Goal: Information Seeking & Learning: Learn about a topic

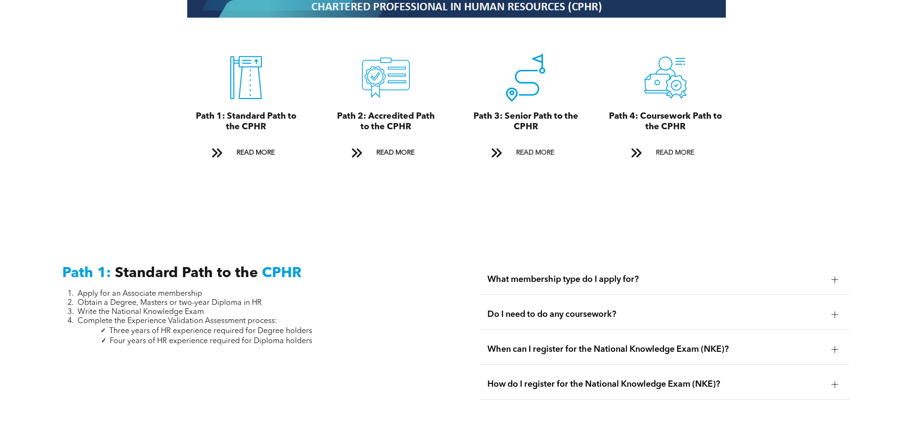
scroll to position [1566, 0]
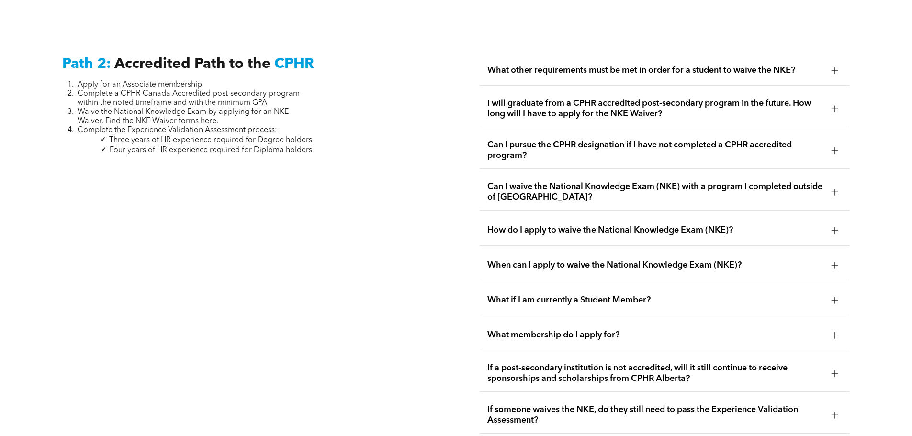
click at [185, 111] on span "Waive the National Knowledge Exam by applying for an NKE Waiver. Find the NKE W…" at bounding box center [183, 116] width 211 height 17
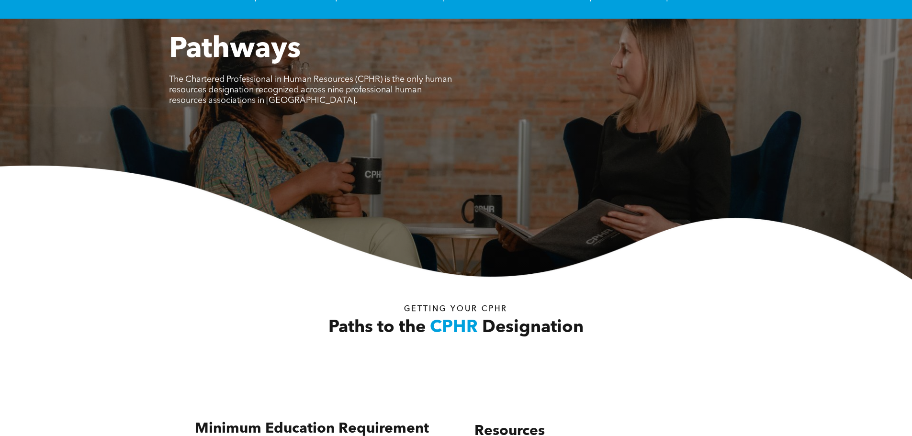
scroll to position [0, 0]
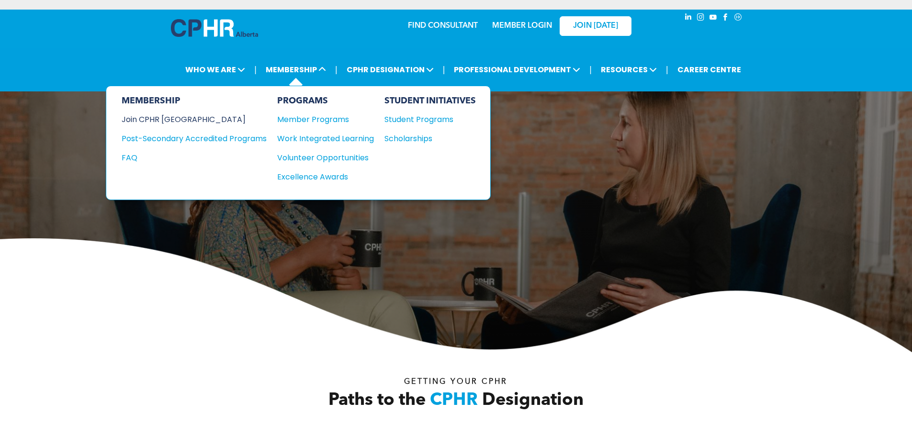
click at [188, 118] on div "Join CPHR [GEOGRAPHIC_DATA]" at bounding box center [187, 120] width 131 height 12
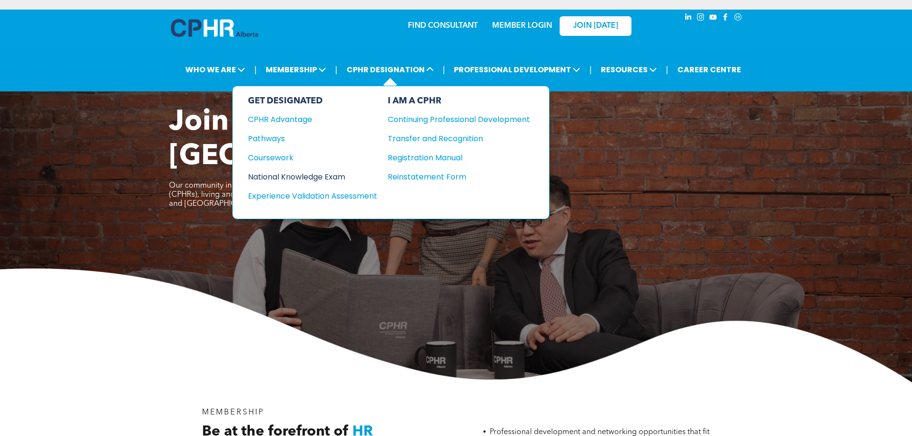
click at [318, 174] on div "National Knowledge Exam" at bounding box center [306, 177] width 116 height 12
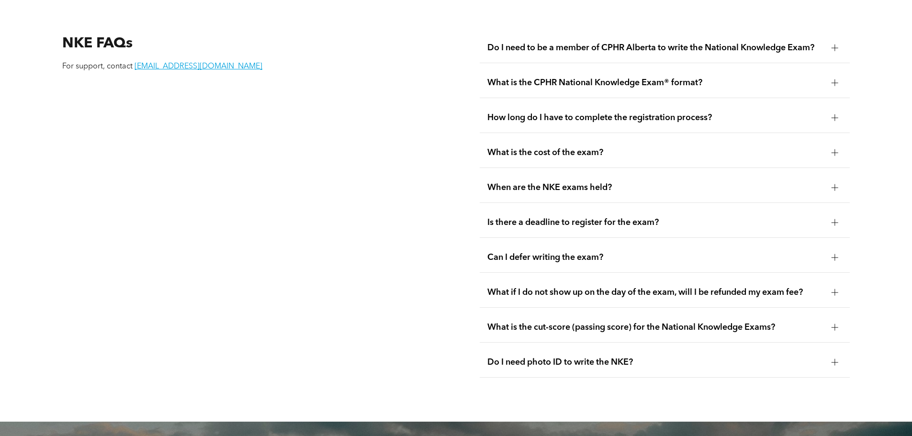
scroll to position [1331, 0]
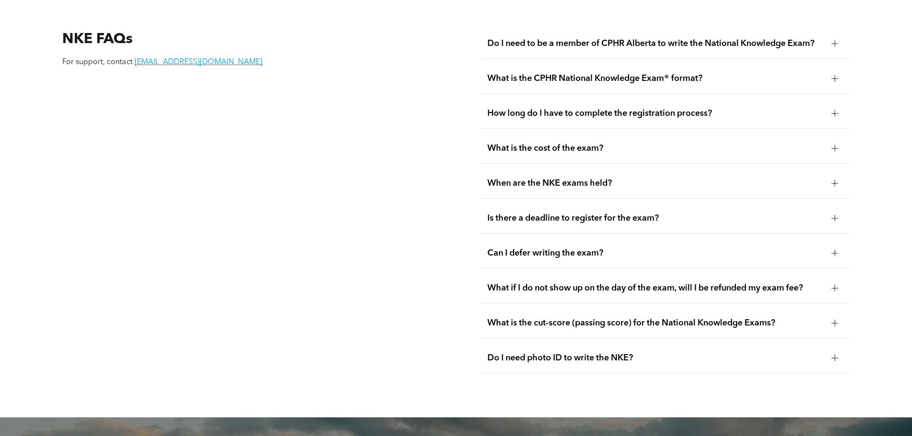
click at [520, 239] on div "Can I defer writing the exam?" at bounding box center [665, 254] width 370 height 30
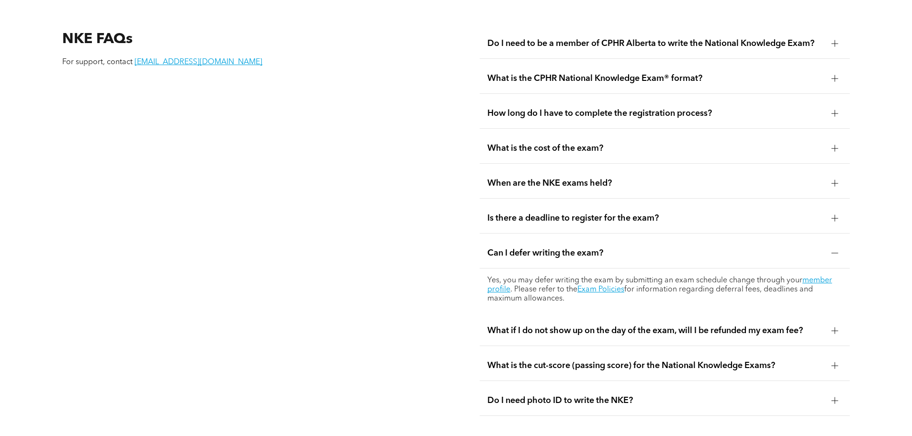
click at [580, 248] on span "Can I defer writing the exam?" at bounding box center [656, 253] width 337 height 11
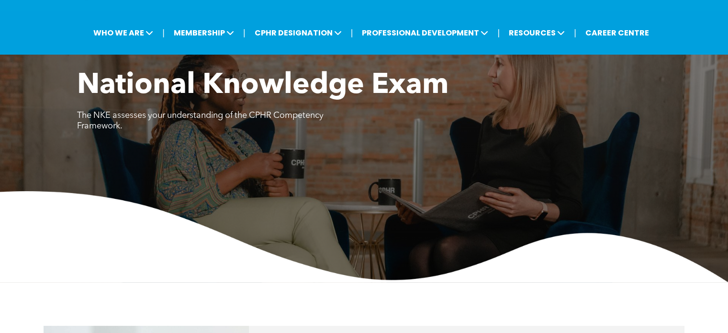
scroll to position [0, 0]
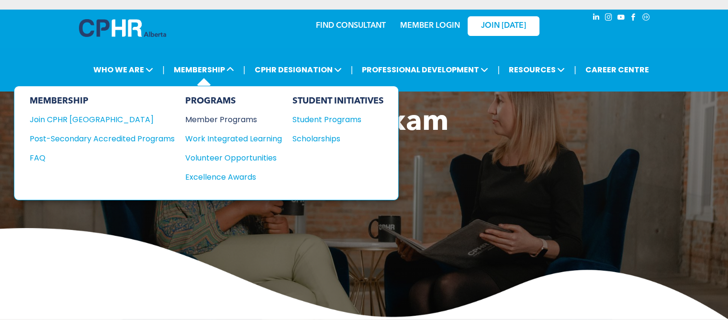
click at [220, 117] on div "Member Programs" at bounding box center [228, 120] width 87 height 12
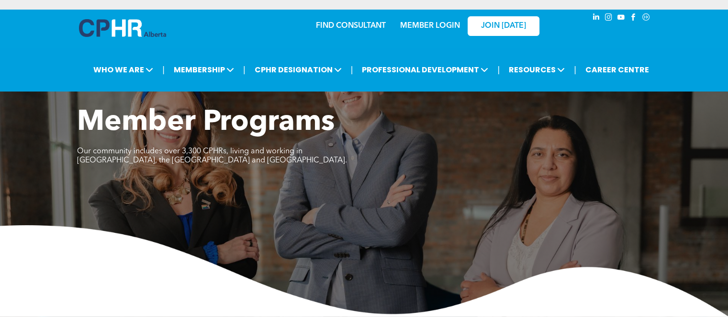
scroll to position [335, 0]
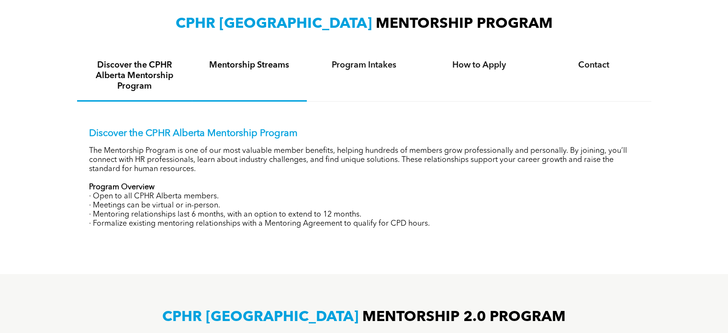
click at [244, 57] on div "Mentorship Streams" at bounding box center [249, 76] width 115 height 50
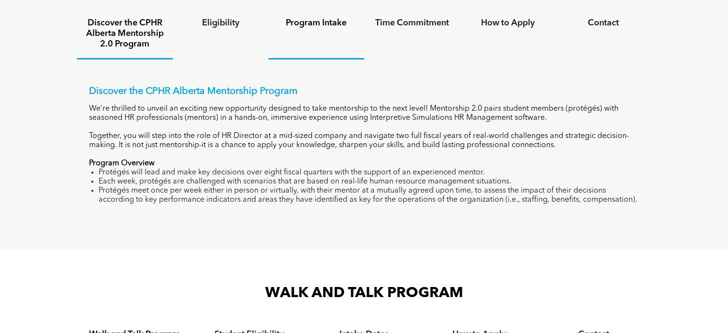
scroll to position [862, 0]
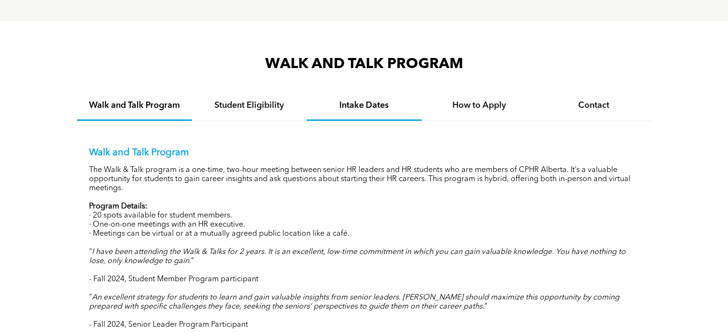
click at [352, 113] on div "Intake Dates" at bounding box center [364, 105] width 115 height 29
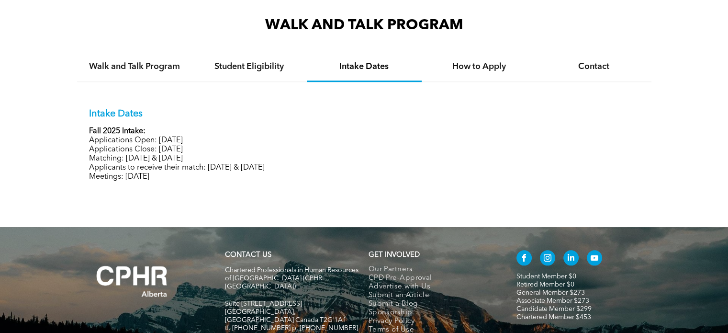
scroll to position [886, 0]
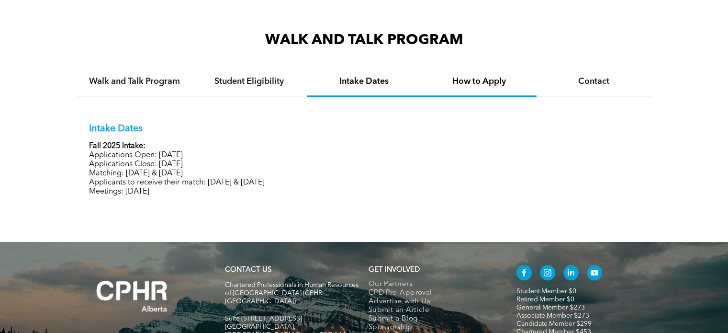
click at [469, 80] on h4 "How to Apply" at bounding box center [480, 81] width 98 height 11
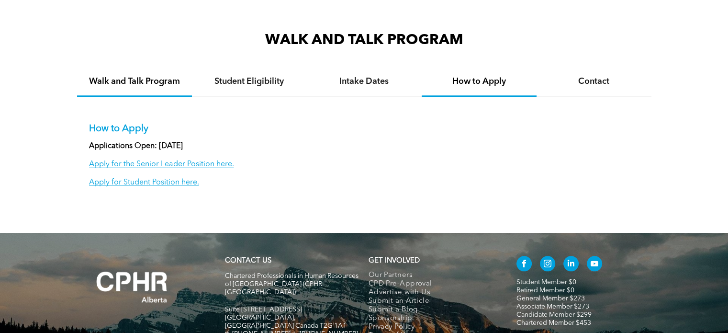
click at [161, 90] on div "Walk and Talk Program" at bounding box center [134, 82] width 115 height 29
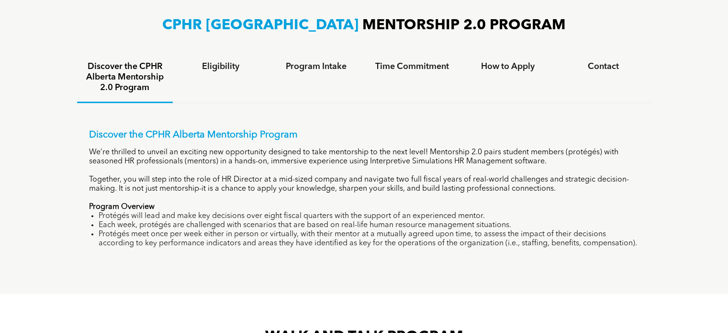
scroll to position [503, 0]
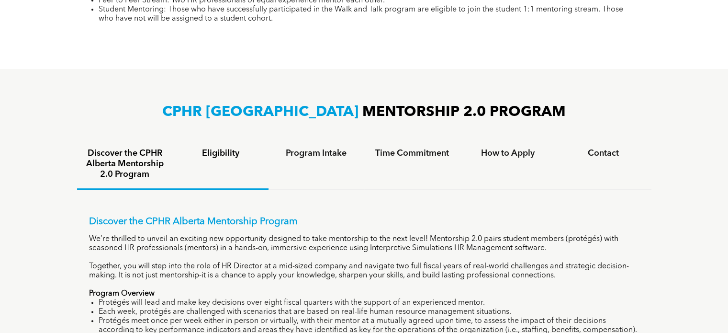
click at [221, 161] on div "Eligibility" at bounding box center [221, 164] width 96 height 50
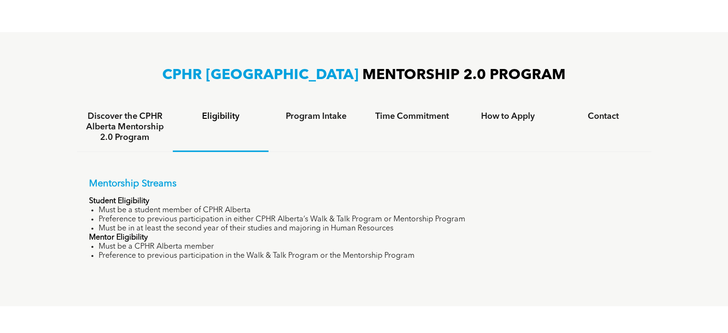
scroll to position [599, 0]
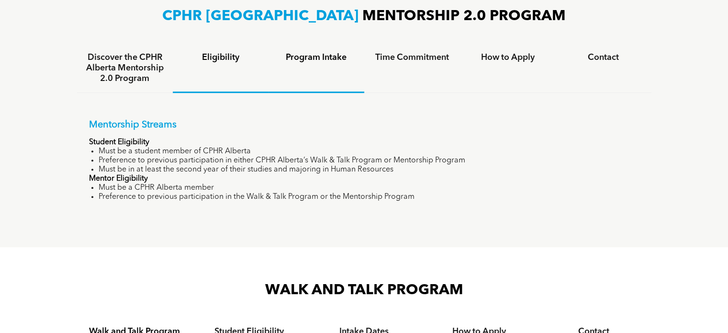
click at [339, 58] on h4 "Program Intake" at bounding box center [316, 57] width 79 height 11
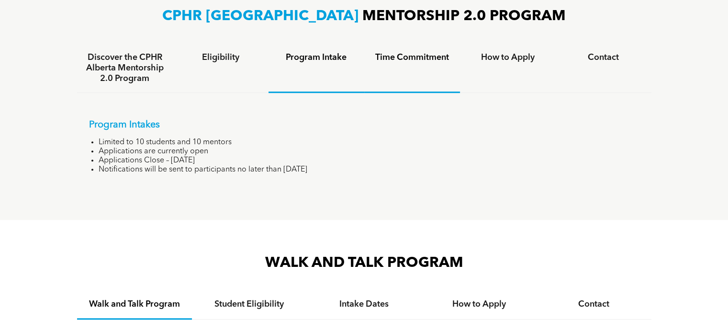
click at [408, 57] on h4 "Time Commitment" at bounding box center [412, 57] width 79 height 11
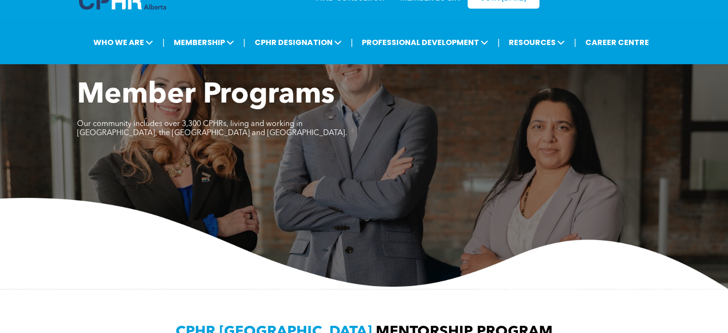
scroll to position [0, 0]
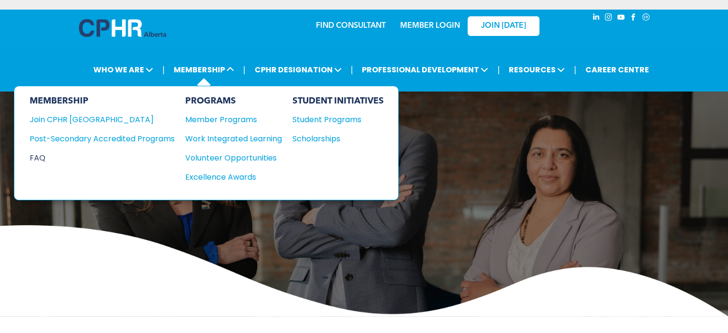
click at [48, 156] on div "FAQ" at bounding box center [95, 158] width 131 height 12
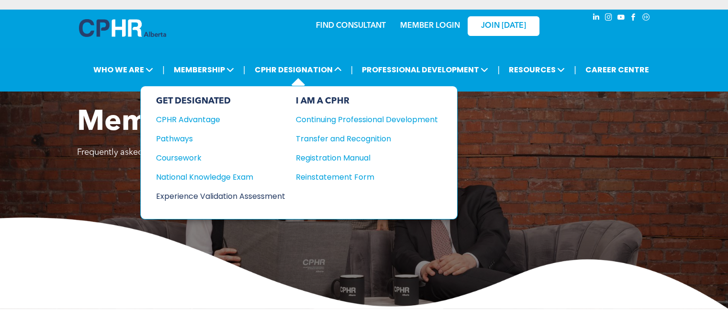
click at [200, 191] on div "Experience Validation Assessment" at bounding box center [214, 196] width 116 height 12
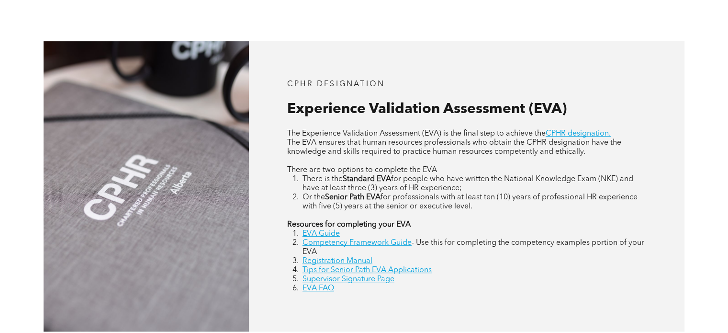
scroll to position [383, 0]
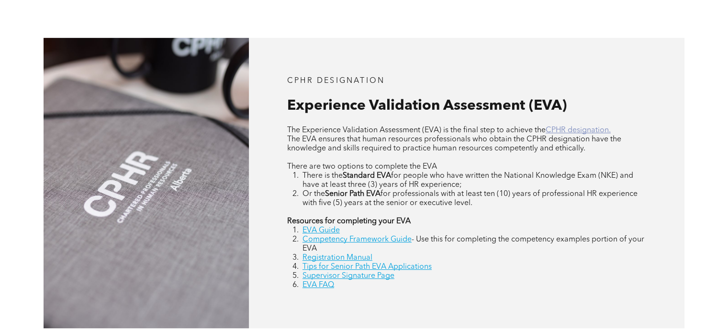
click at [573, 131] on link "CPHR designation." at bounding box center [578, 130] width 65 height 8
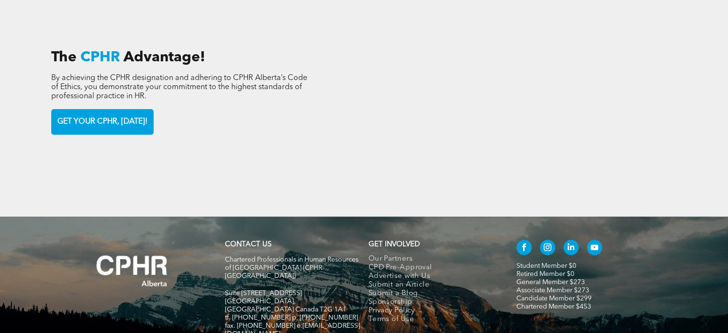
scroll to position [1348, 0]
